Goal: Book appointment/travel/reservation

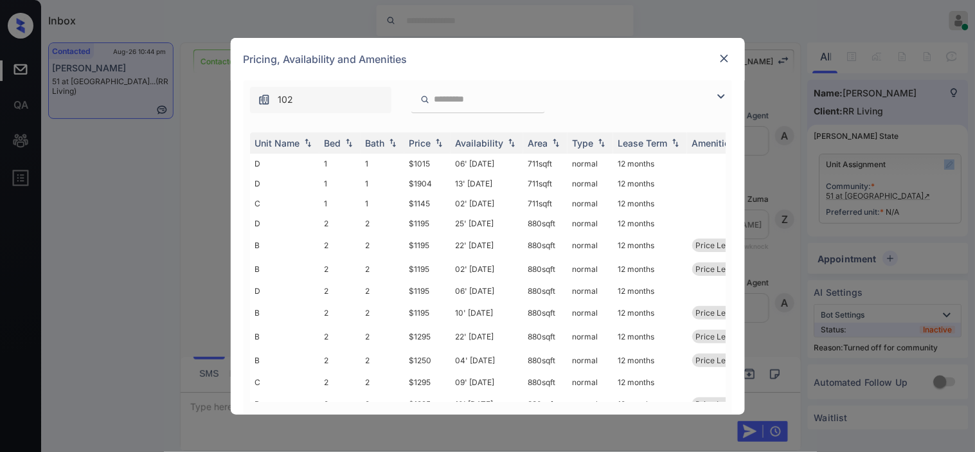
scroll to position [511, 0]
click at [723, 98] on img at bounding box center [721, 96] width 15 height 15
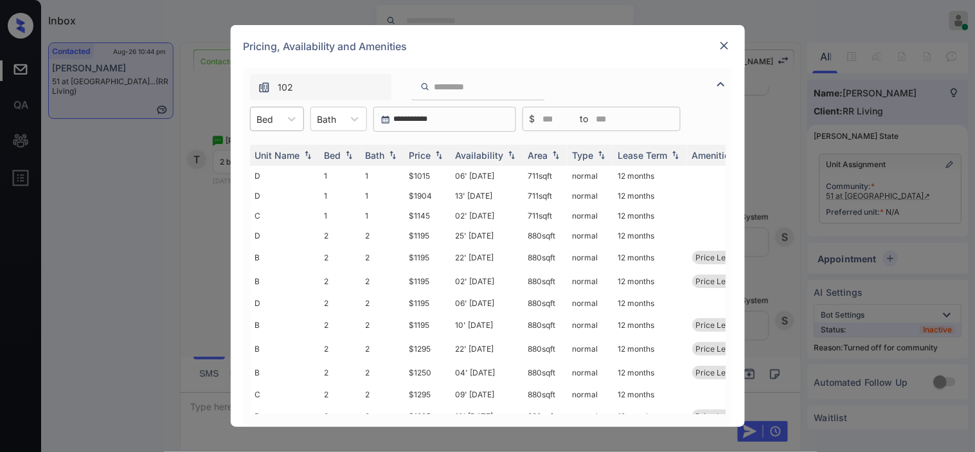
click at [270, 116] on div at bounding box center [265, 120] width 17 height 14
click at [270, 171] on div "2" at bounding box center [277, 173] width 54 height 23
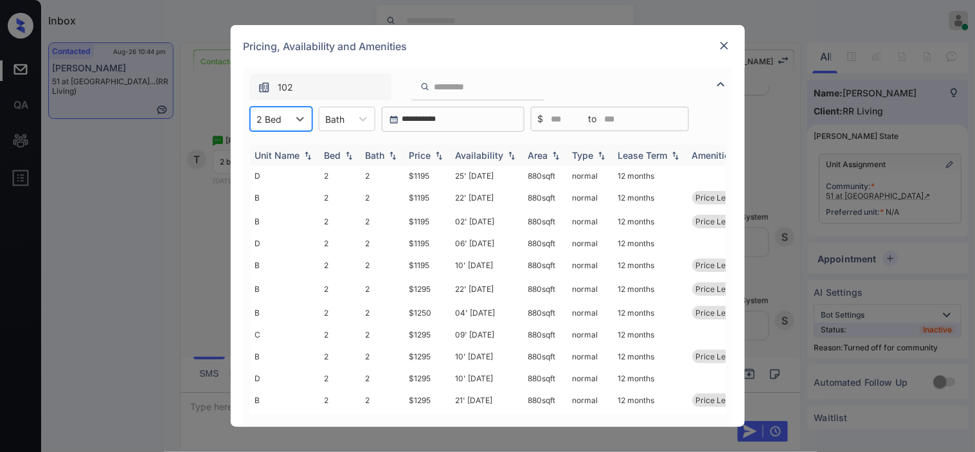
click at [435, 156] on img at bounding box center [439, 155] width 13 height 9
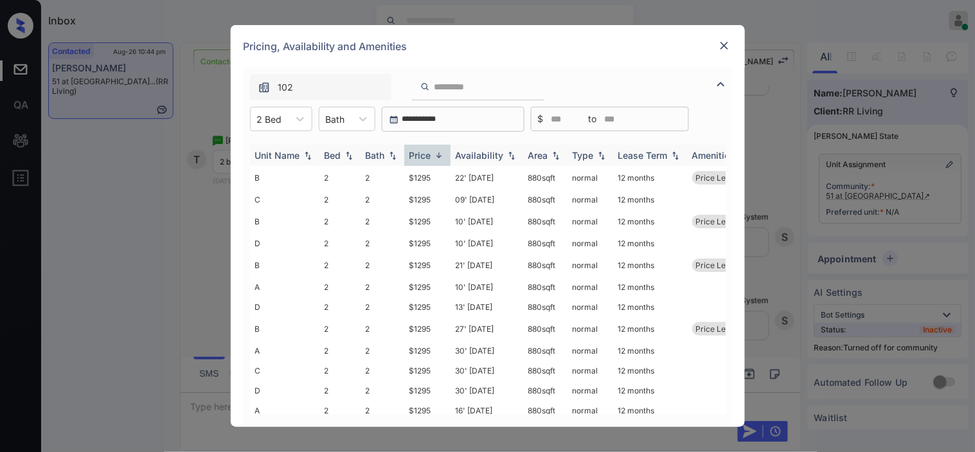
click at [435, 156] on img at bounding box center [439, 155] width 13 height 10
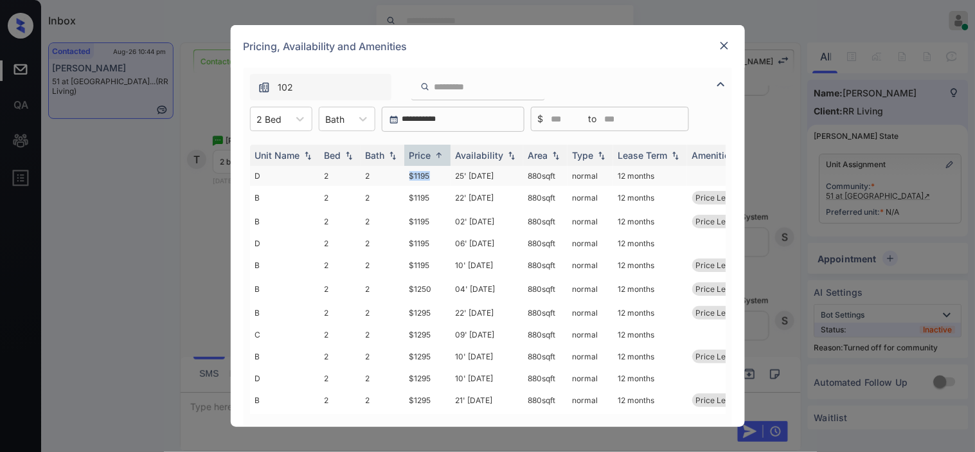
drag, startPoint x: 403, startPoint y: 174, endPoint x: 434, endPoint y: 175, distance: 30.9
click at [434, 175] on tr "D 2 2 $1195 25' Jul 25 880 sqft normal 12 months" at bounding box center [586, 176] width 672 height 20
copy tr "$1195"
click at [729, 42] on img at bounding box center [724, 45] width 13 height 13
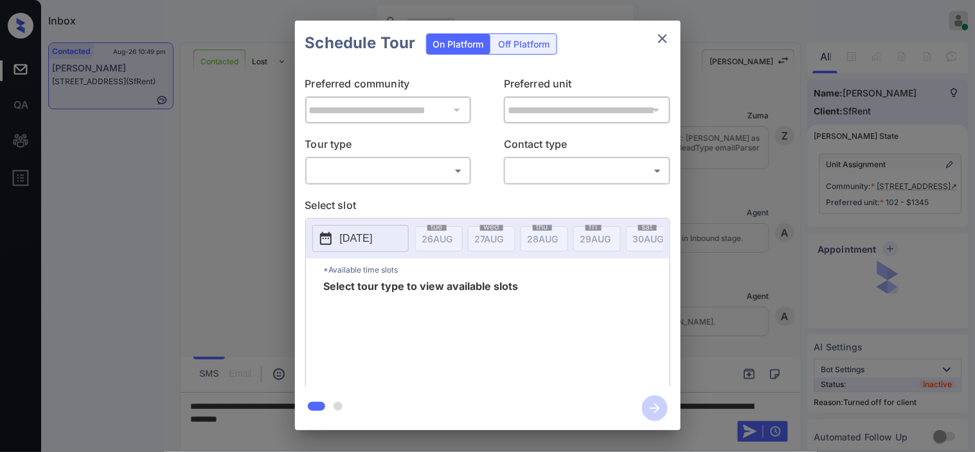
scroll to position [2648, 0]
click at [529, 55] on div "On Platform Off Platform" at bounding box center [491, 43] width 131 height 45
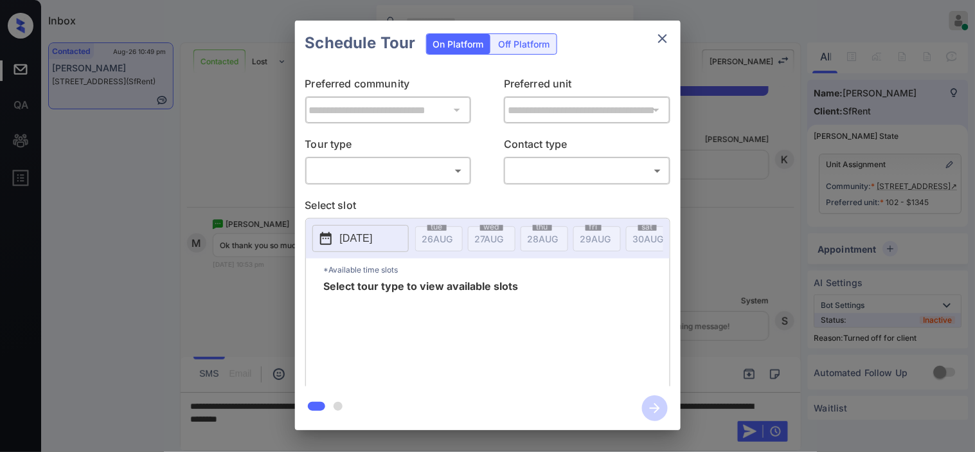
click at [415, 174] on body "Inbox [PERSON_NAME] Online Set yourself offline Set yourself on break Profile S…" at bounding box center [487, 226] width 975 height 452
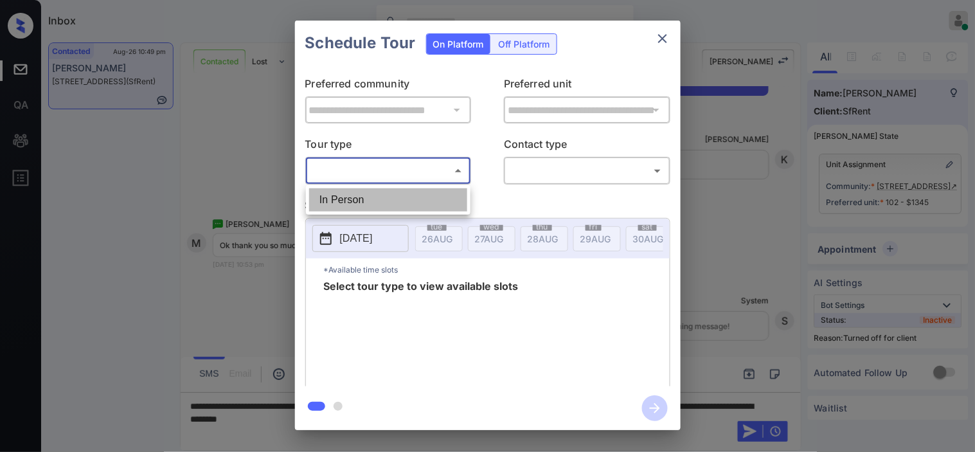
click at [406, 200] on li "In Person" at bounding box center [388, 199] width 158 height 23
type input "********"
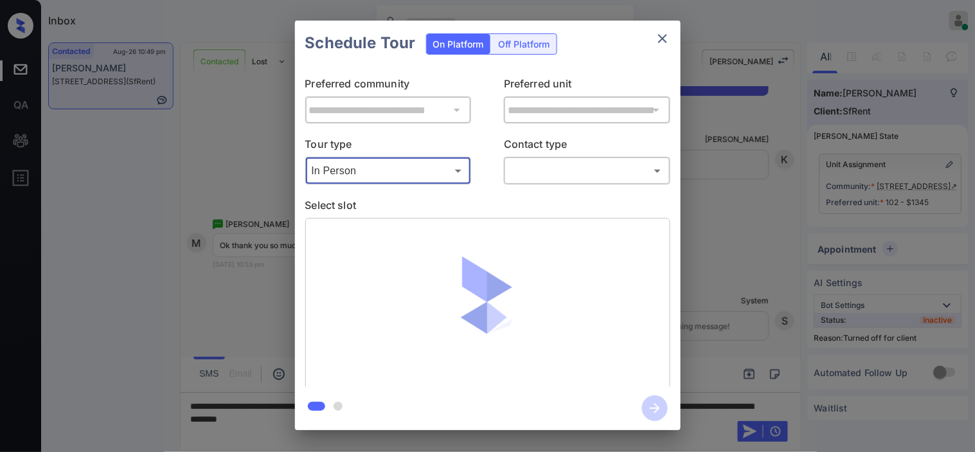
click at [542, 168] on body "Inbox [PERSON_NAME] Online Set yourself offline Set yourself on break Profile S…" at bounding box center [487, 226] width 975 height 452
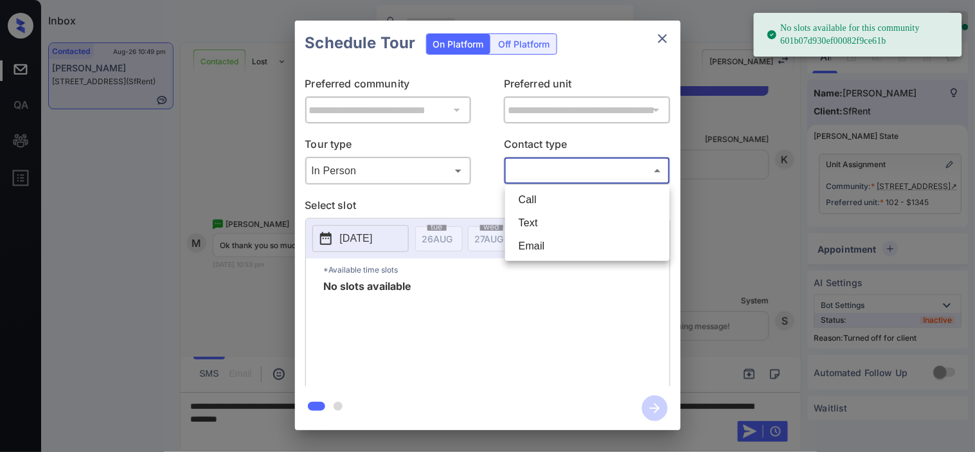
click at [563, 214] on li "Text" at bounding box center [588, 223] width 158 height 23
type input "****"
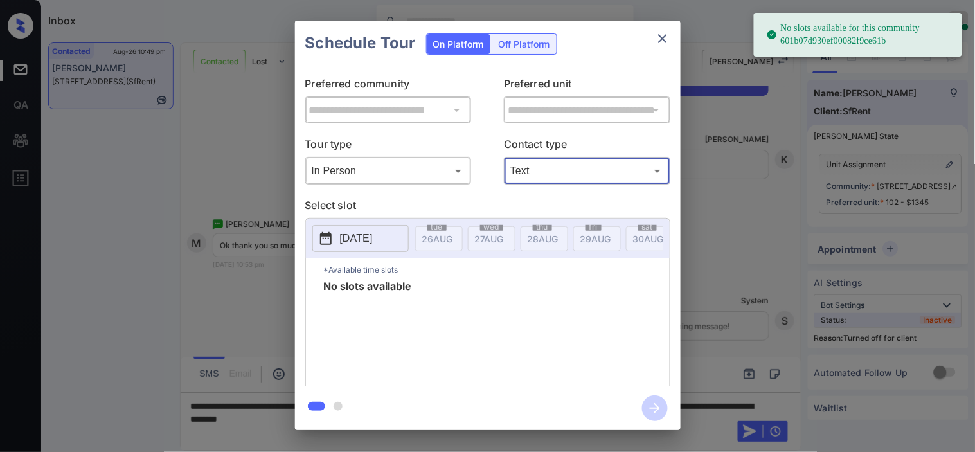
click at [373, 235] on p "[DATE]" at bounding box center [356, 238] width 33 height 15
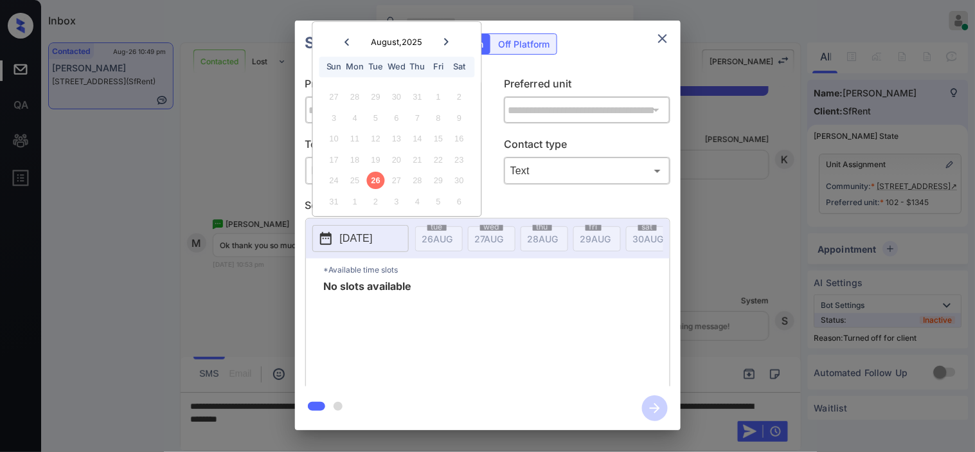
click at [563, 59] on div "Schedule Tour On Platform Off Platform" at bounding box center [488, 43] width 386 height 45
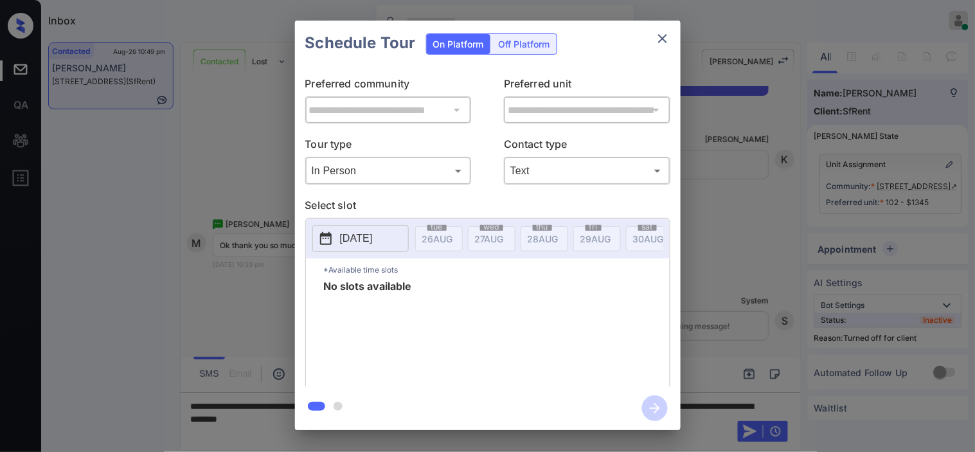
click at [537, 42] on div "Off Platform" at bounding box center [525, 44] width 64 height 20
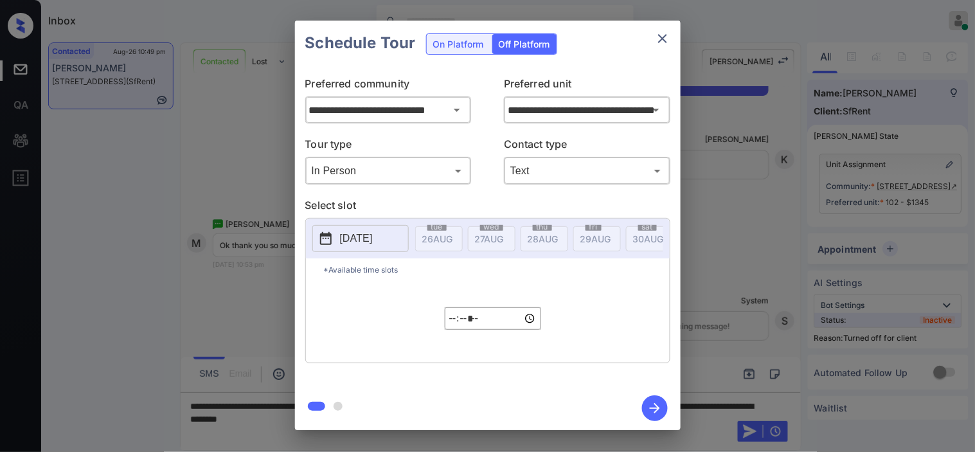
click at [432, 176] on body "Inbox [PERSON_NAME] Online Set yourself offline Set yourself on break Profile S…" at bounding box center [487, 226] width 975 height 452
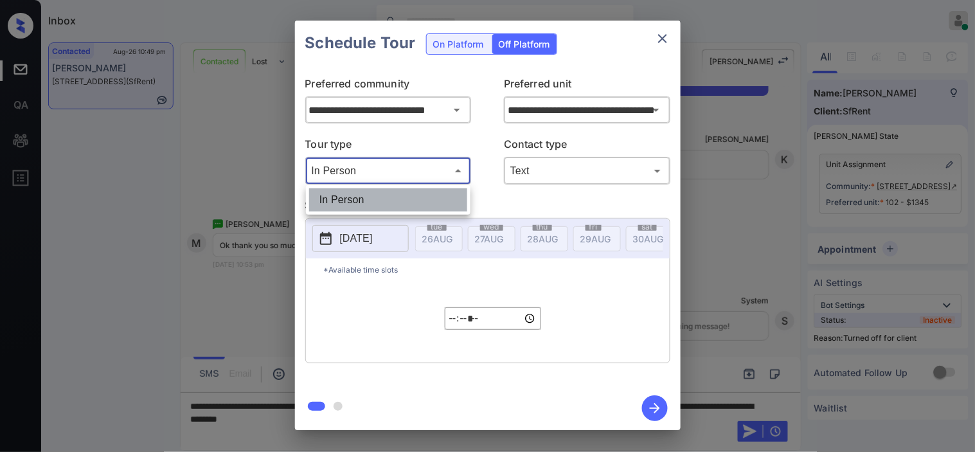
drag, startPoint x: 417, startPoint y: 194, endPoint x: 485, endPoint y: 199, distance: 68.4
click at [419, 195] on li "In Person" at bounding box center [388, 199] width 158 height 23
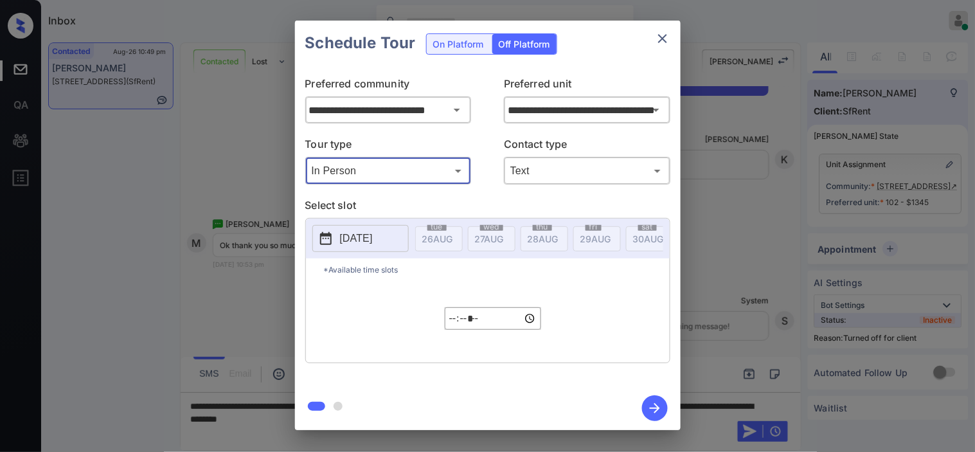
click at [373, 241] on p "[DATE]" at bounding box center [356, 238] width 33 height 15
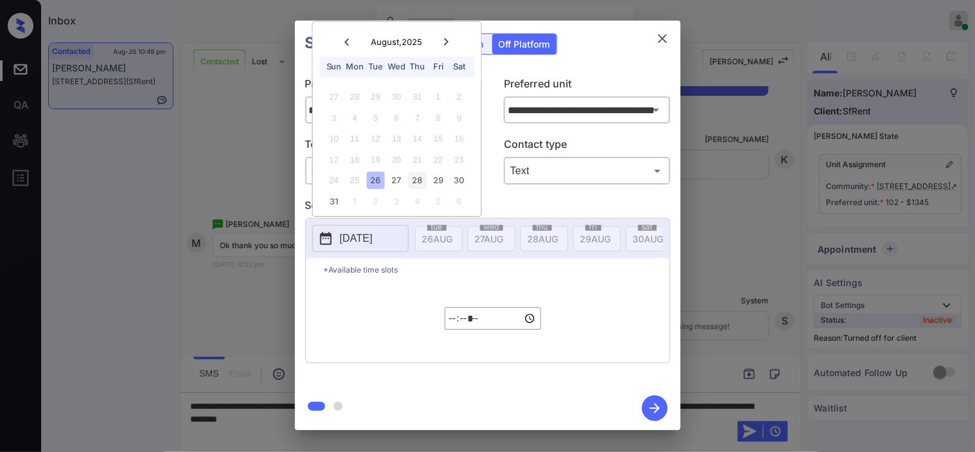
click at [419, 183] on div "28" at bounding box center [417, 180] width 17 height 17
click at [454, 329] on input "*****" at bounding box center [493, 318] width 96 height 23
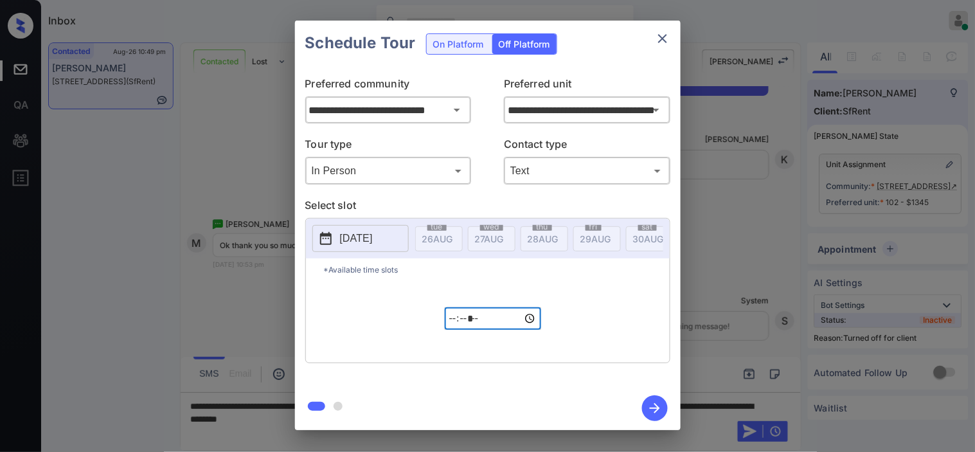
type input "*****"
click at [653, 412] on icon "button" at bounding box center [655, 408] width 26 height 26
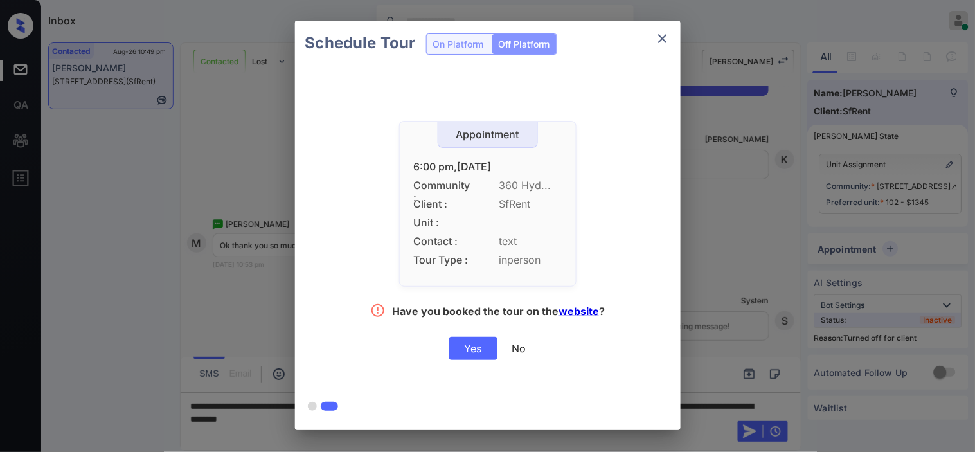
click at [478, 349] on div "Yes" at bounding box center [473, 348] width 48 height 23
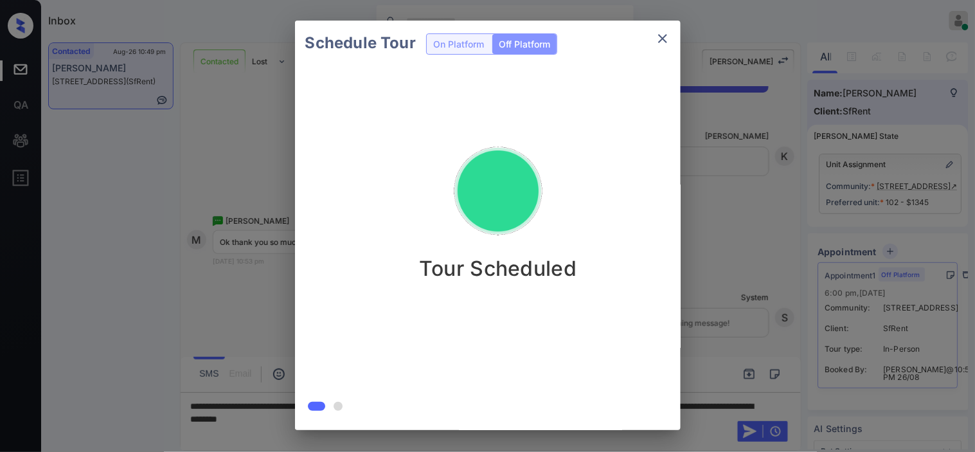
click at [685, 183] on div "Schedule Tour On Platform Off Platform Tour Scheduled" at bounding box center [487, 225] width 975 height 451
